Goal: Task Accomplishment & Management: Manage account settings

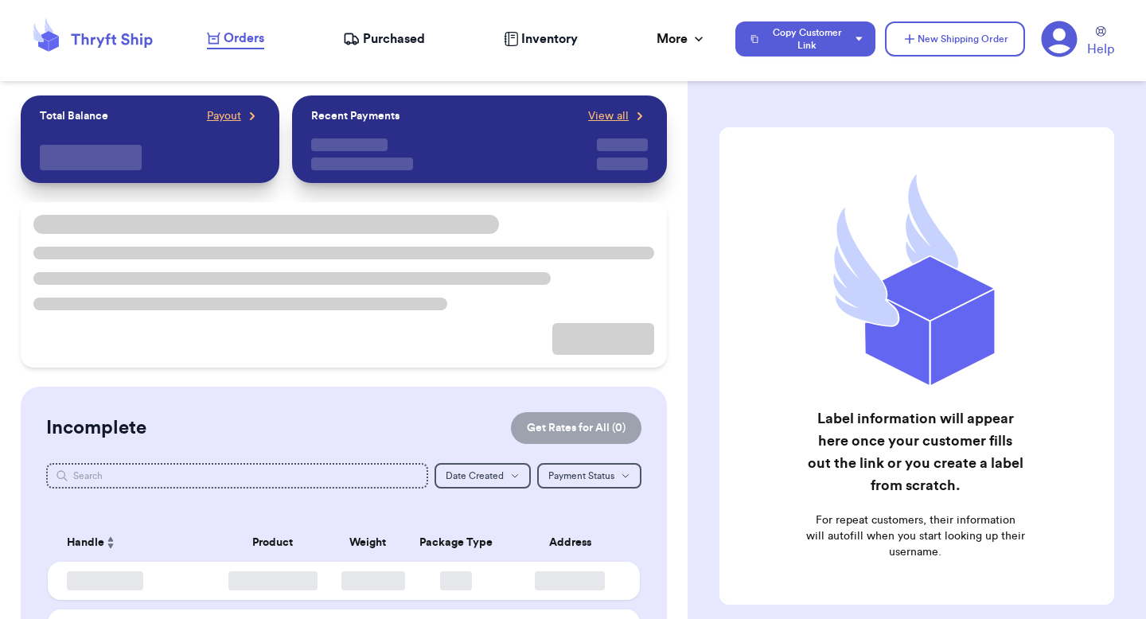
checkbox input "false"
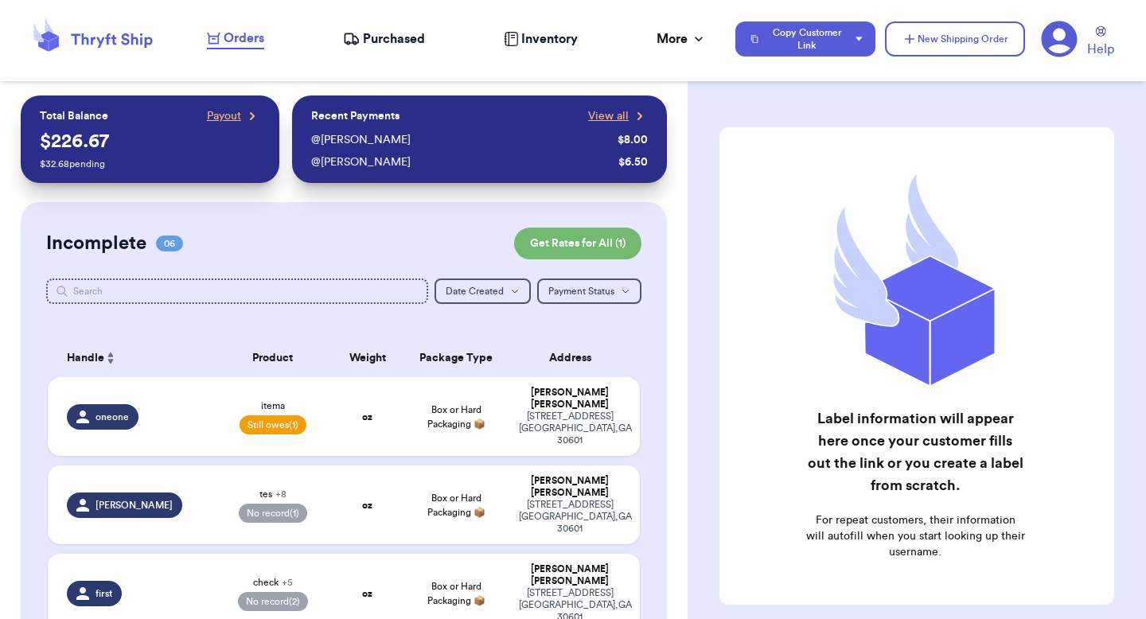
click at [1064, 56] on icon at bounding box center [1059, 39] width 37 height 37
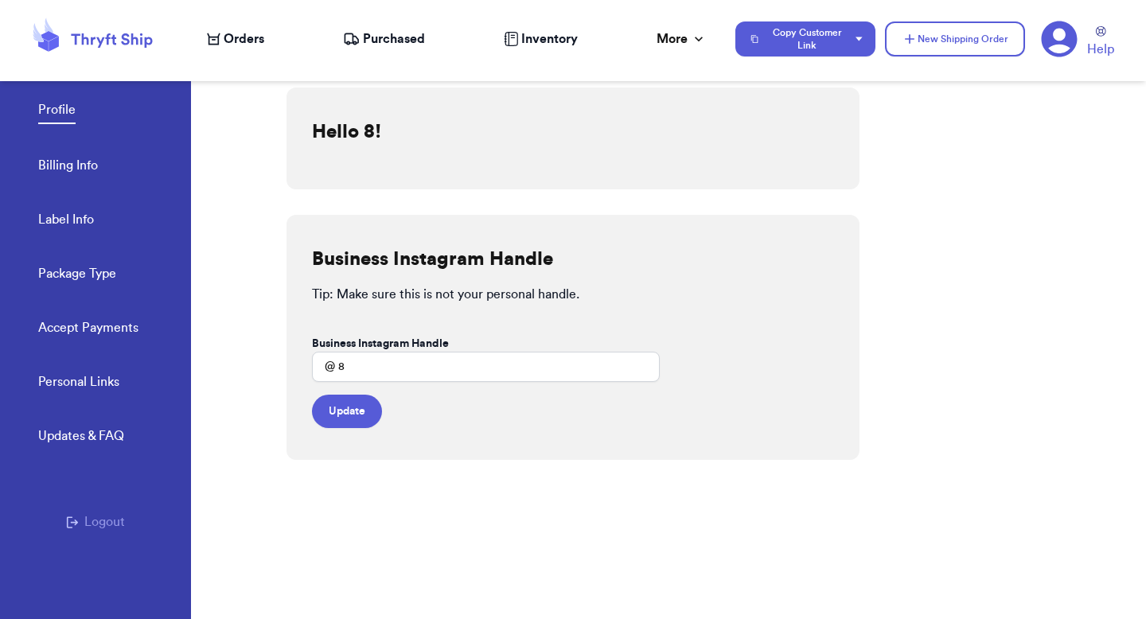
click at [118, 335] on link "Accept Payments" at bounding box center [88, 329] width 100 height 22
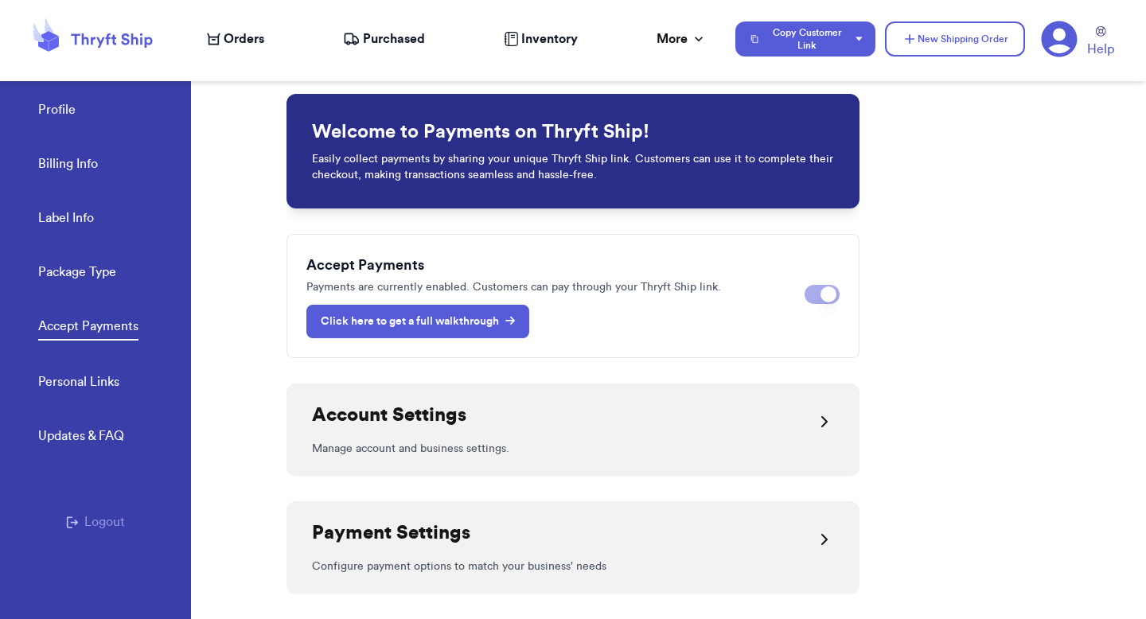
click at [475, 336] on link "Click here to get a full walkthrough" at bounding box center [417, 321] width 223 height 33
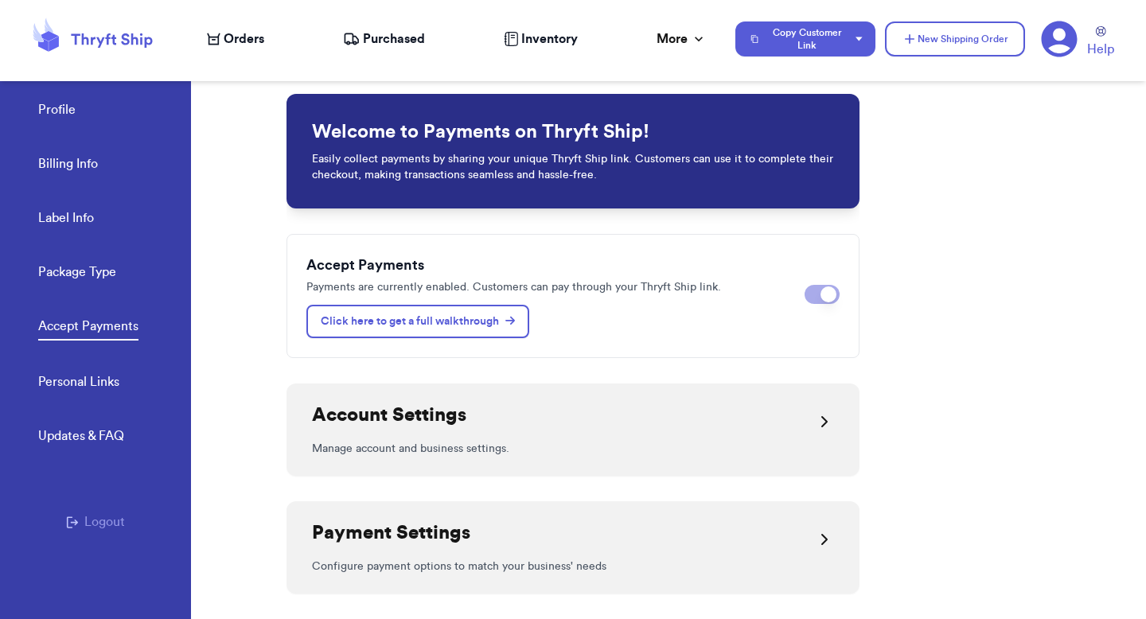
click at [685, 442] on p "Manage account and business settings." at bounding box center [573, 449] width 522 height 16
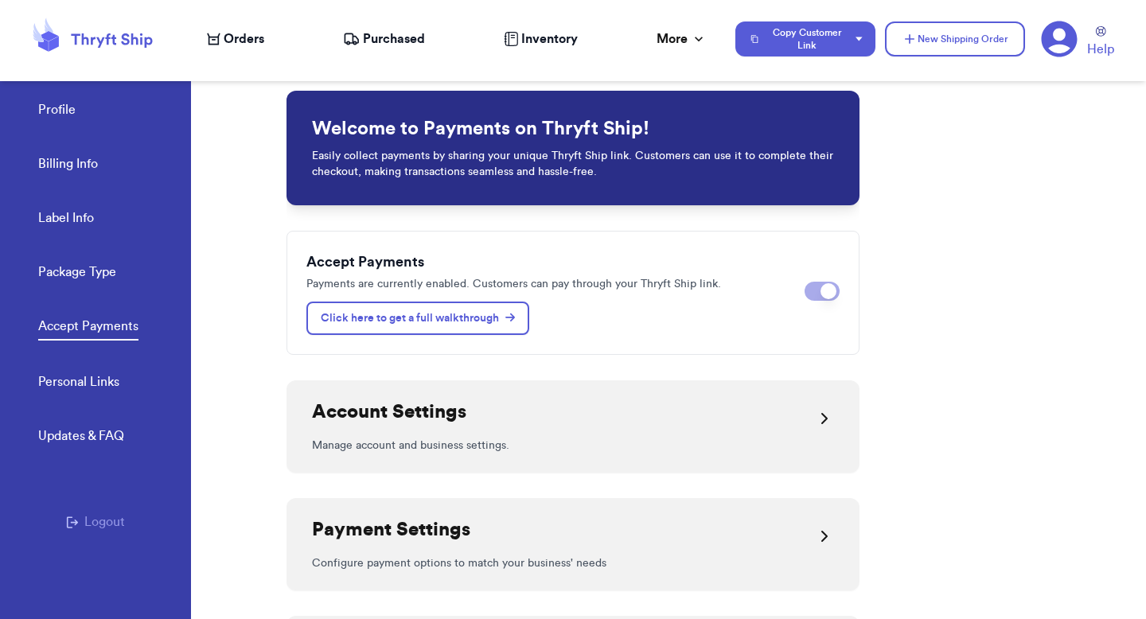
click at [822, 527] on icon at bounding box center [824, 536] width 19 height 19
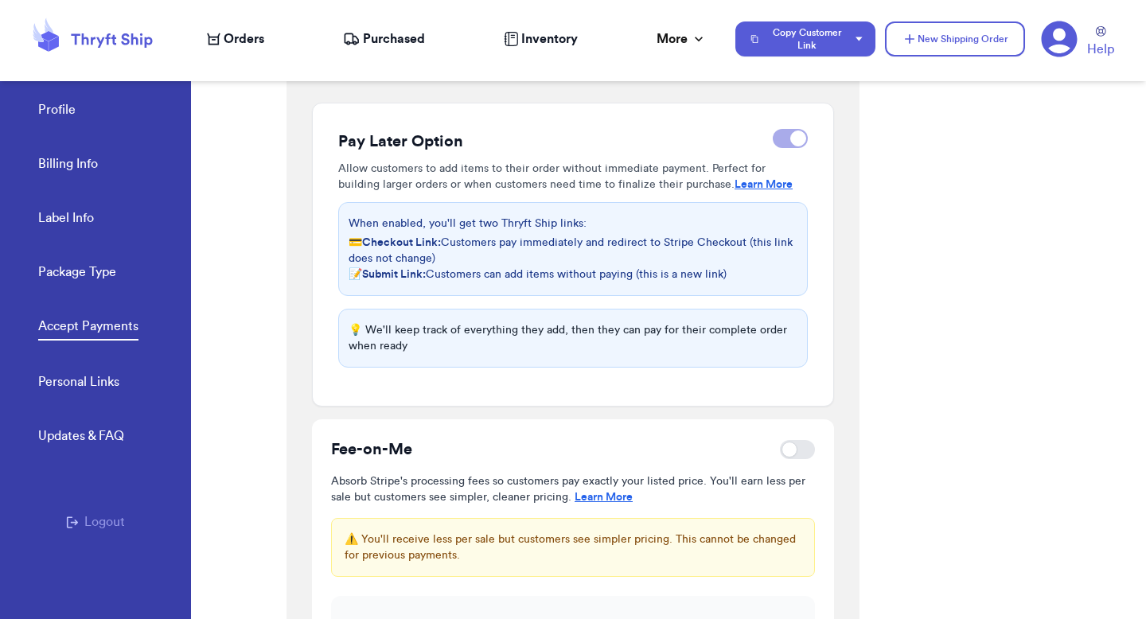
scroll to position [405, 0]
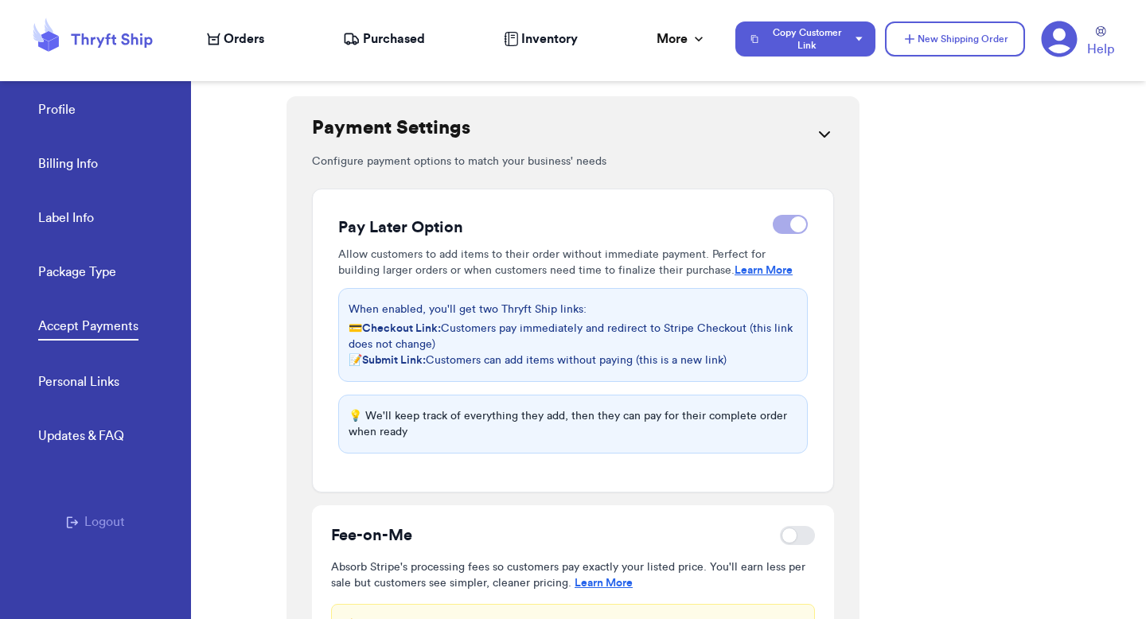
click at [751, 271] on link "Learn More" at bounding box center [763, 270] width 58 height 11
